Goal: Task Accomplishment & Management: Use online tool/utility

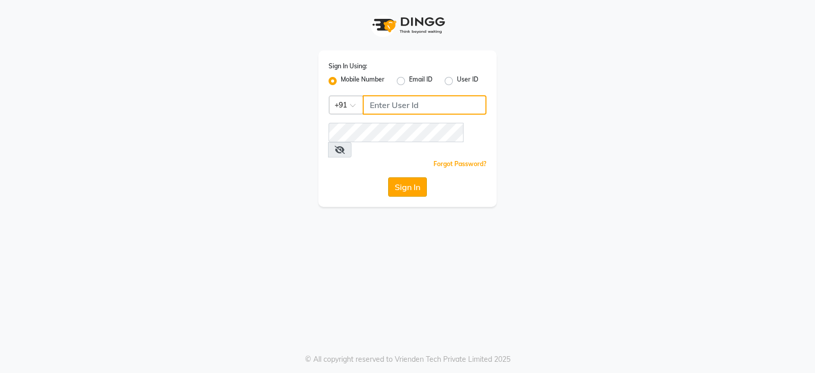
type input "9949413104"
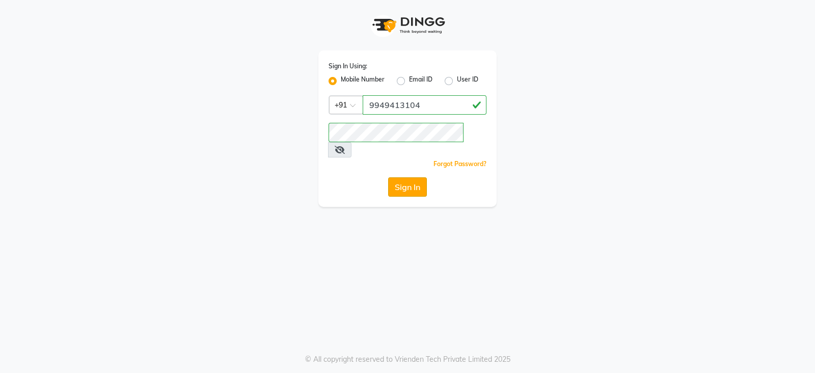
click at [413, 177] on button "Sign In" at bounding box center [407, 186] width 39 height 19
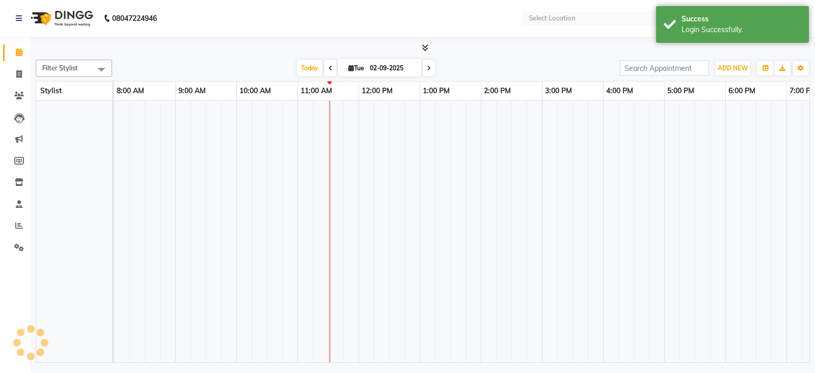
select select "en"
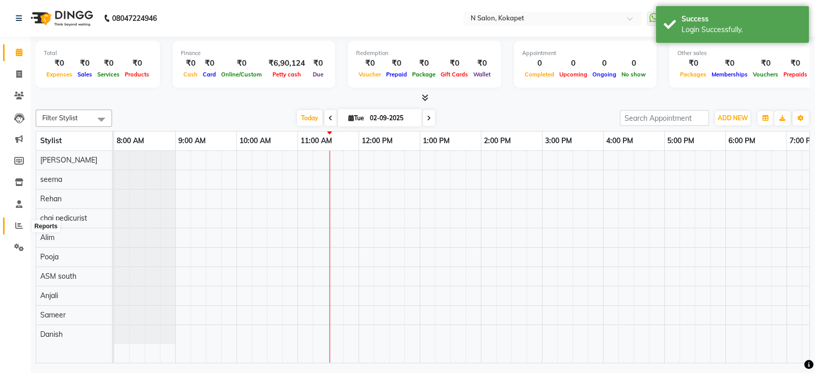
click at [19, 230] on span at bounding box center [19, 226] width 18 height 12
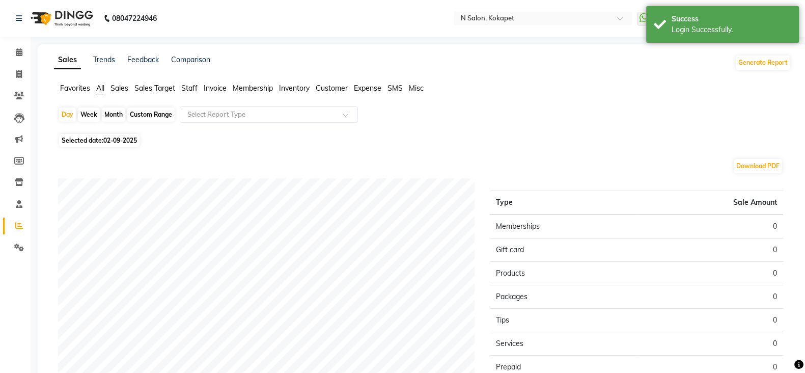
click at [188, 89] on span "Staff" at bounding box center [189, 88] width 16 height 9
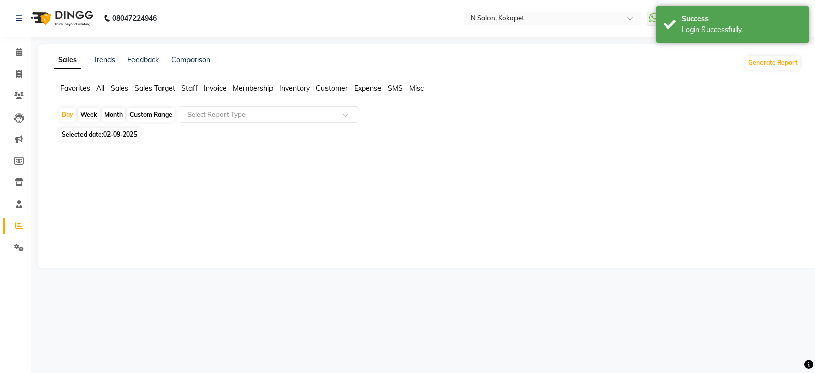
click at [112, 136] on span "02-09-2025" at bounding box center [120, 134] width 34 height 8
select select "9"
select select "2025"
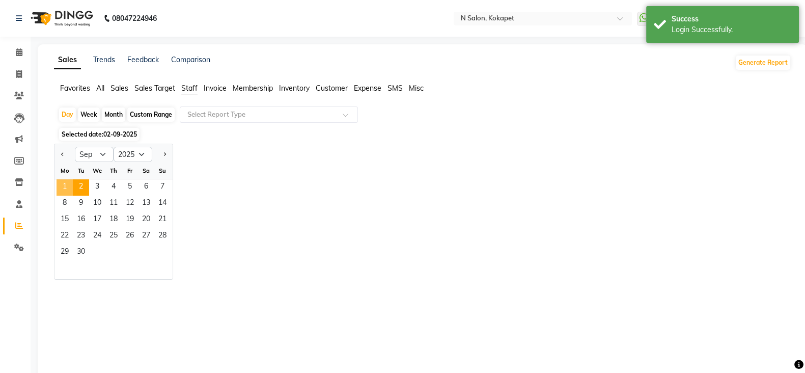
click at [62, 187] on span "1" at bounding box center [65, 187] width 16 height 16
